Goal: Find specific page/section: Find specific page/section

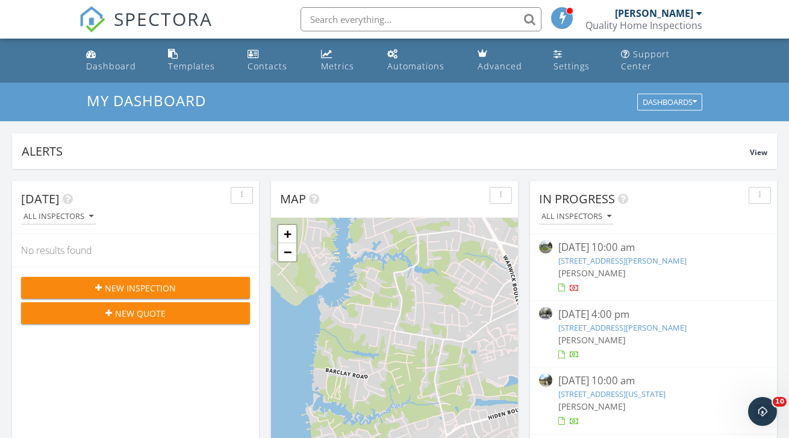
click at [388, 19] on input "text" at bounding box center [421, 19] width 241 height 24
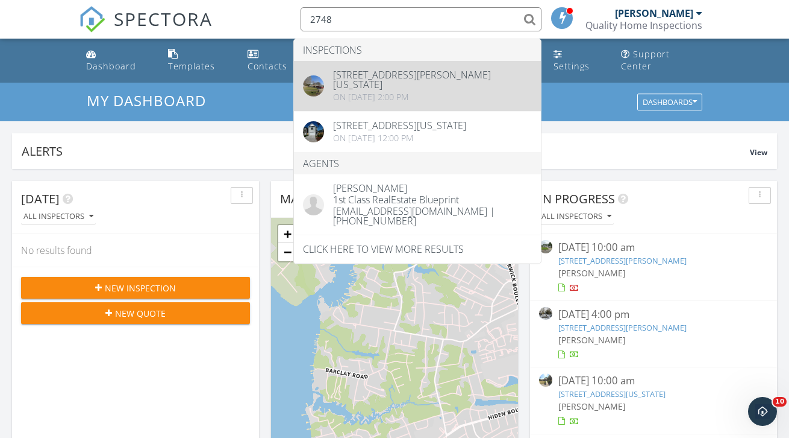
type input "2748"
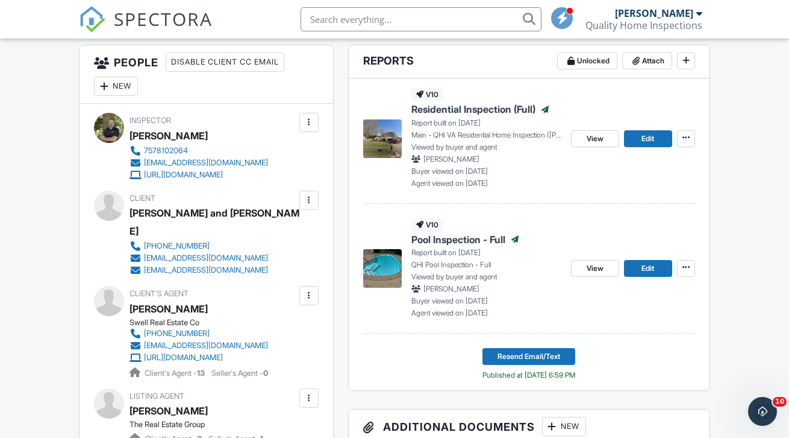
scroll to position [316, 0]
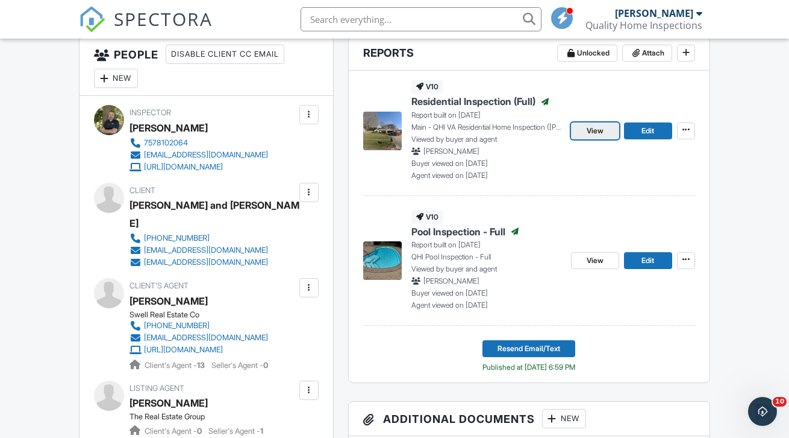
click at [594, 137] on span "View" at bounding box center [595, 131] width 17 height 12
